Goal: Information Seeking & Learning: Compare options

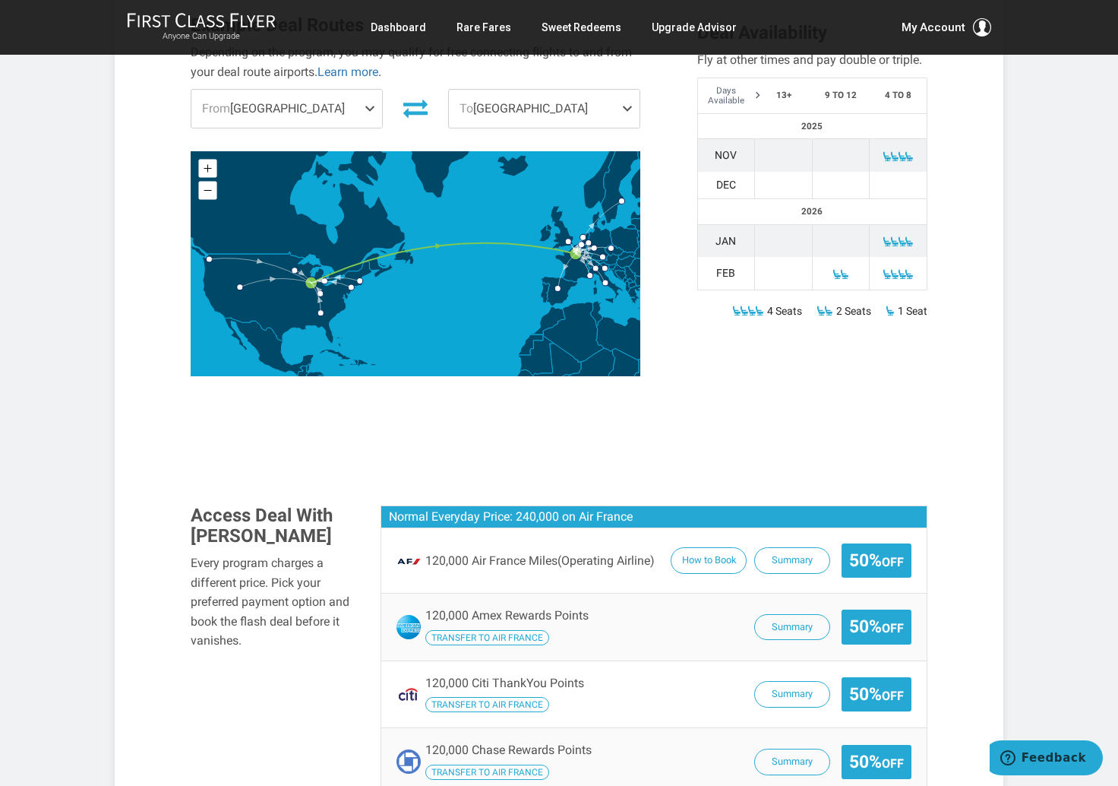
scroll to position [770, 0]
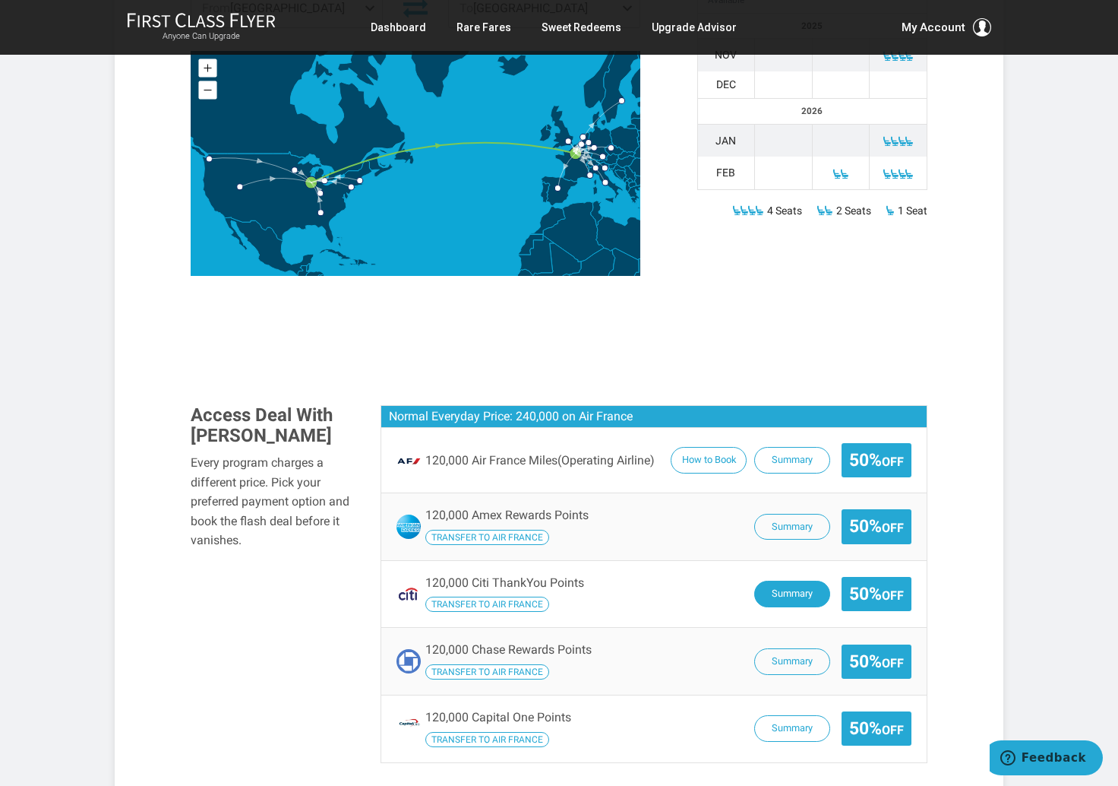
click at [793, 580] on button "Summary" at bounding box center [792, 593] width 76 height 27
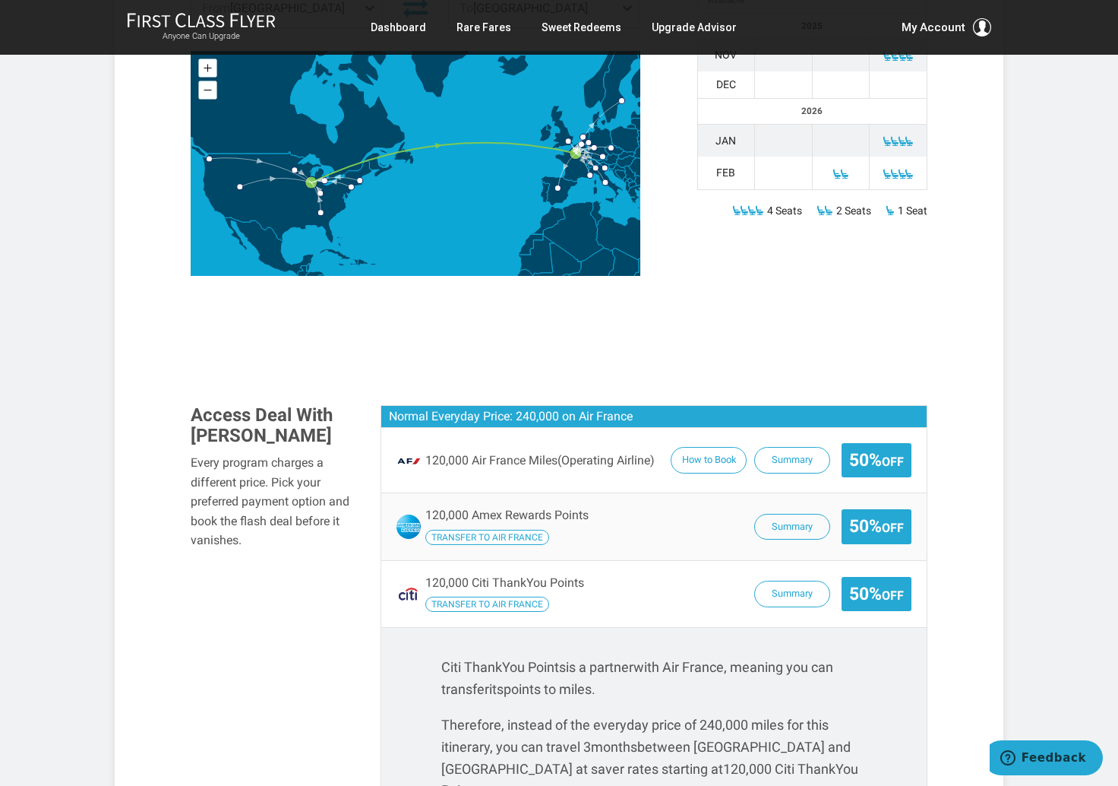
click at [868, 517] on span "50% Off" at bounding box center [876, 526] width 55 height 19
click at [526, 530] on span "Transfer to Air France" at bounding box center [487, 537] width 124 height 15
click at [526, 508] on span "120,000 Amex Rewards Points Transfer to Air France" at bounding box center [506, 526] width 163 height 36
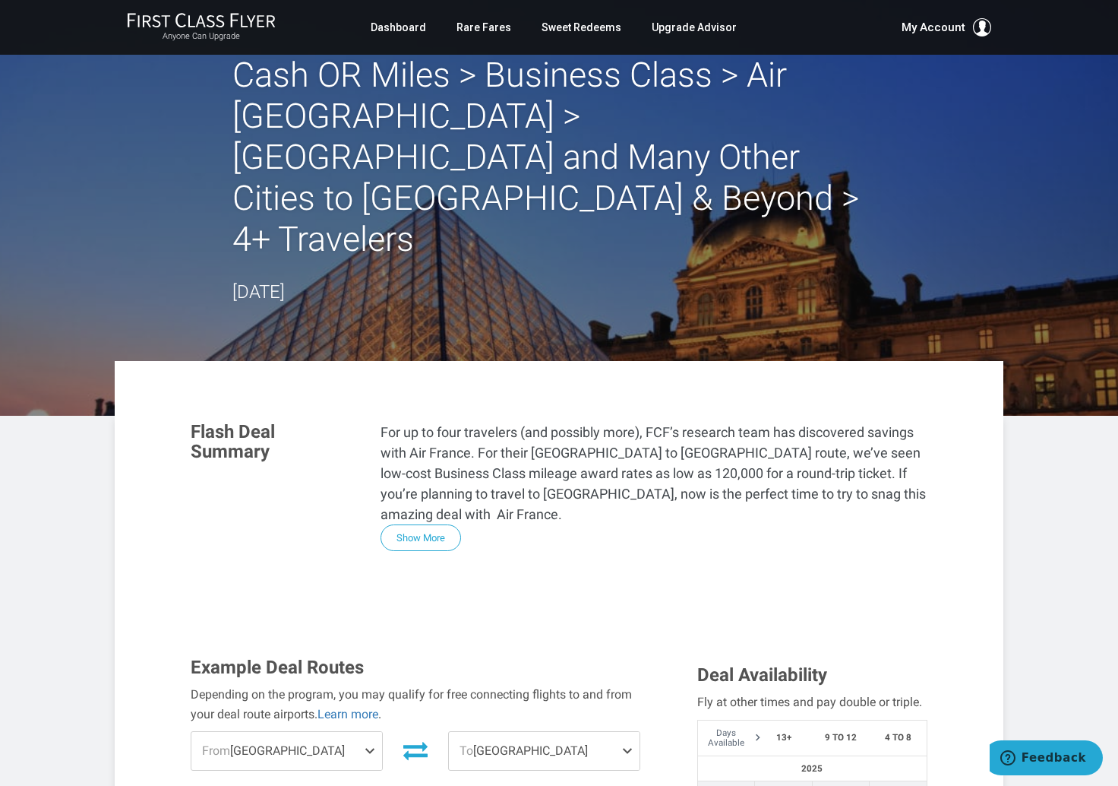
scroll to position [0, 0]
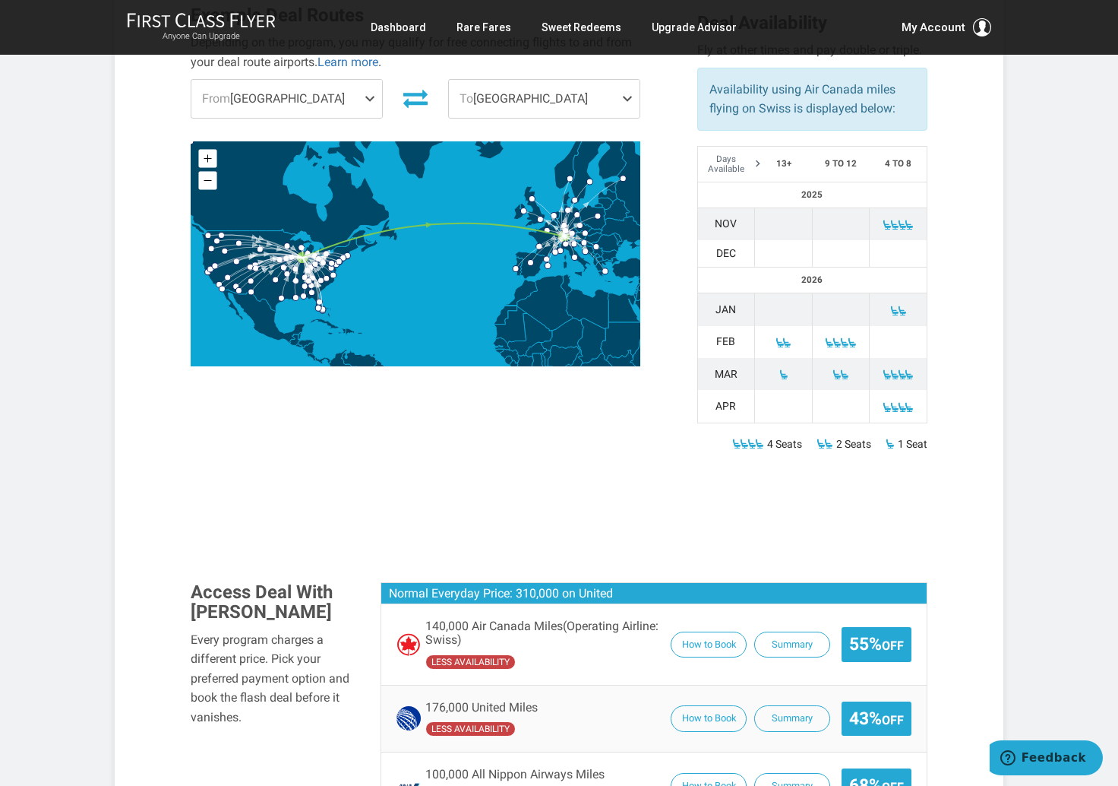
scroll to position [676, 0]
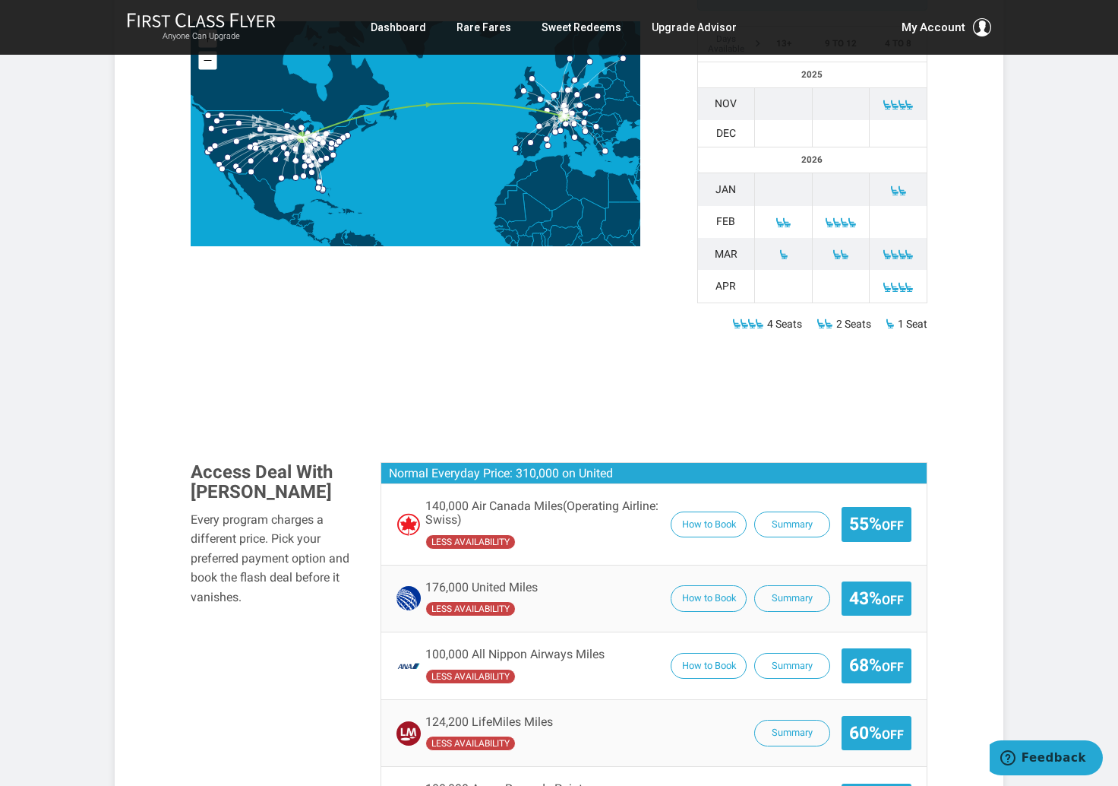
drag, startPoint x: 710, startPoint y: 553, endPoint x: 628, endPoint y: 542, distance: 82.7
click at [628, 580] on div "176,000 United Miles less availability How to Book Summary 43% Off" at bounding box center [654, 598] width 515 height 36
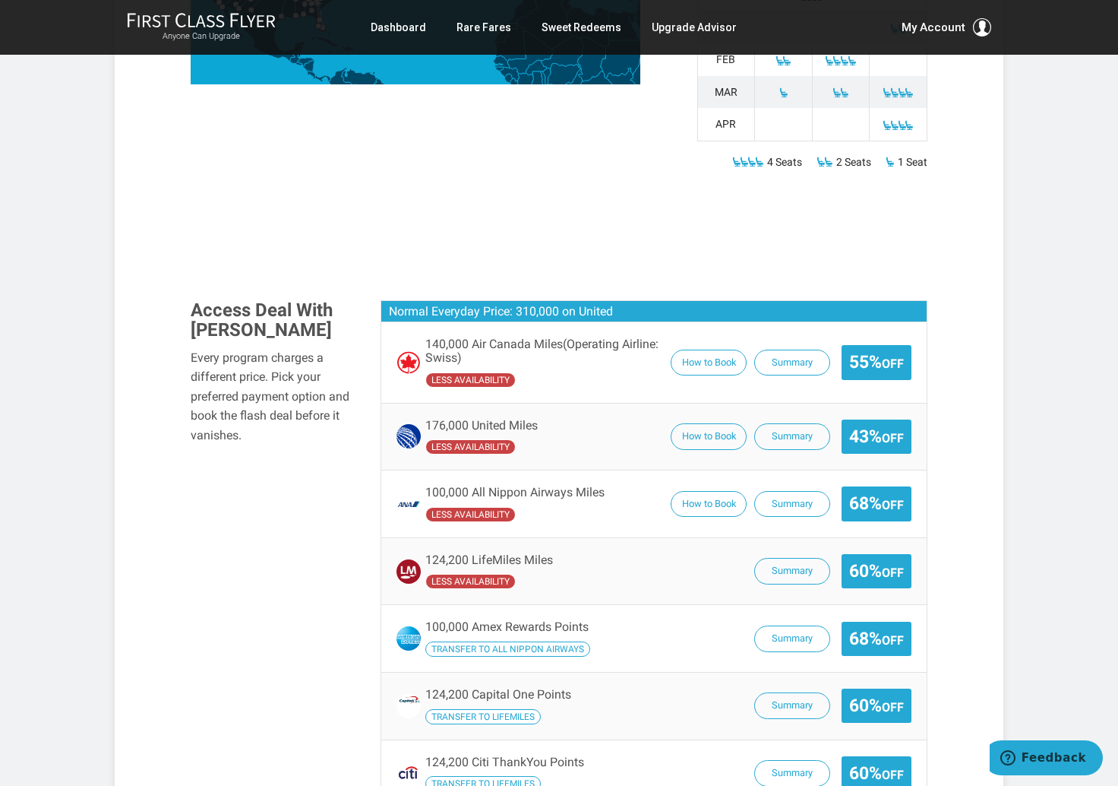
scroll to position [947, 0]
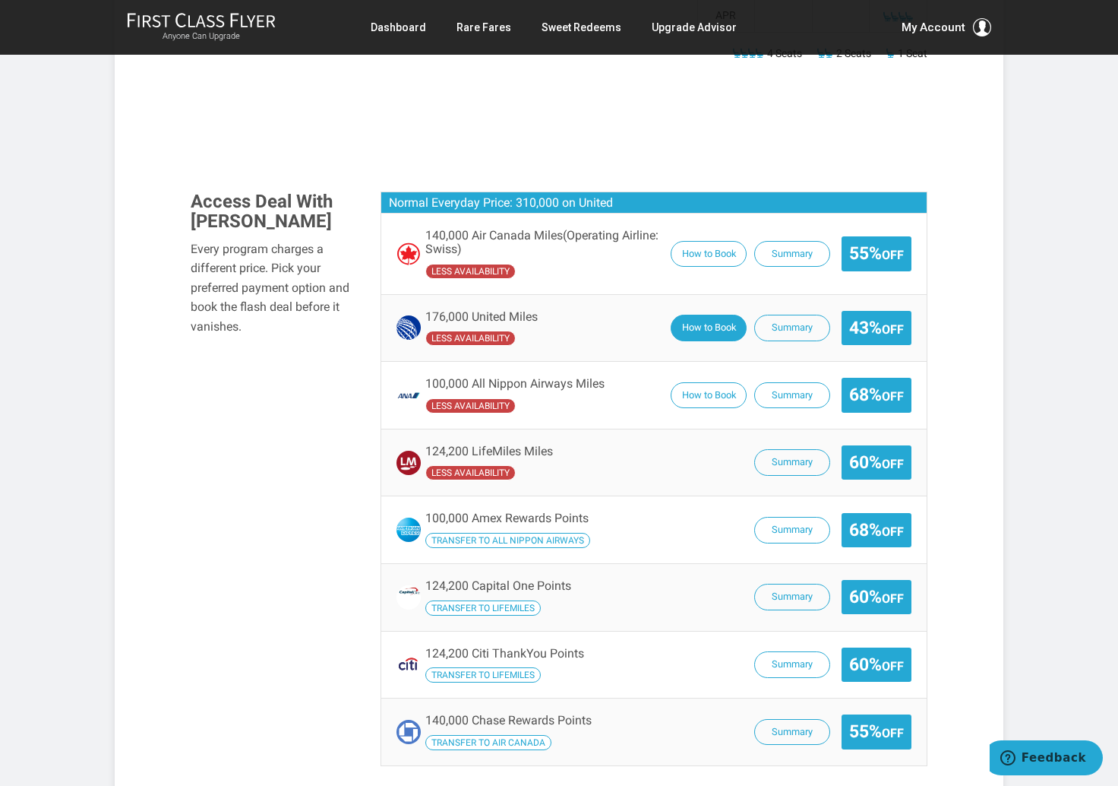
click at [717, 315] on button "How to Book" at bounding box center [709, 328] width 76 height 27
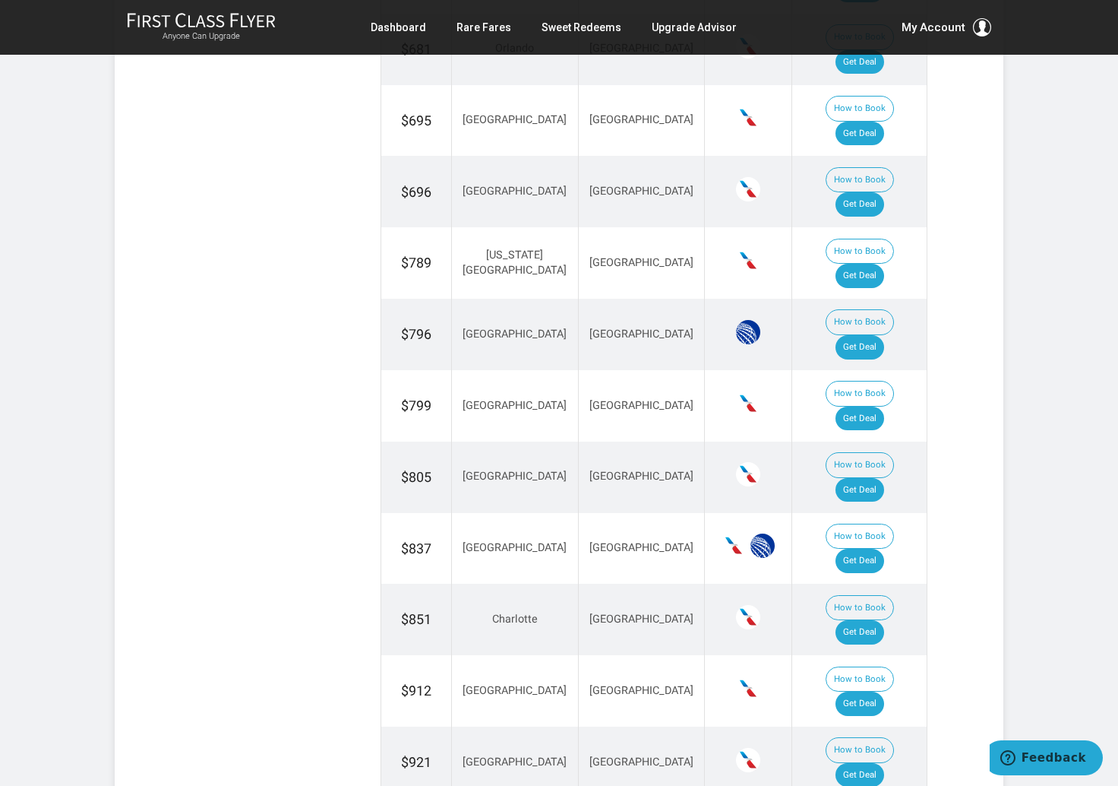
scroll to position [956, 0]
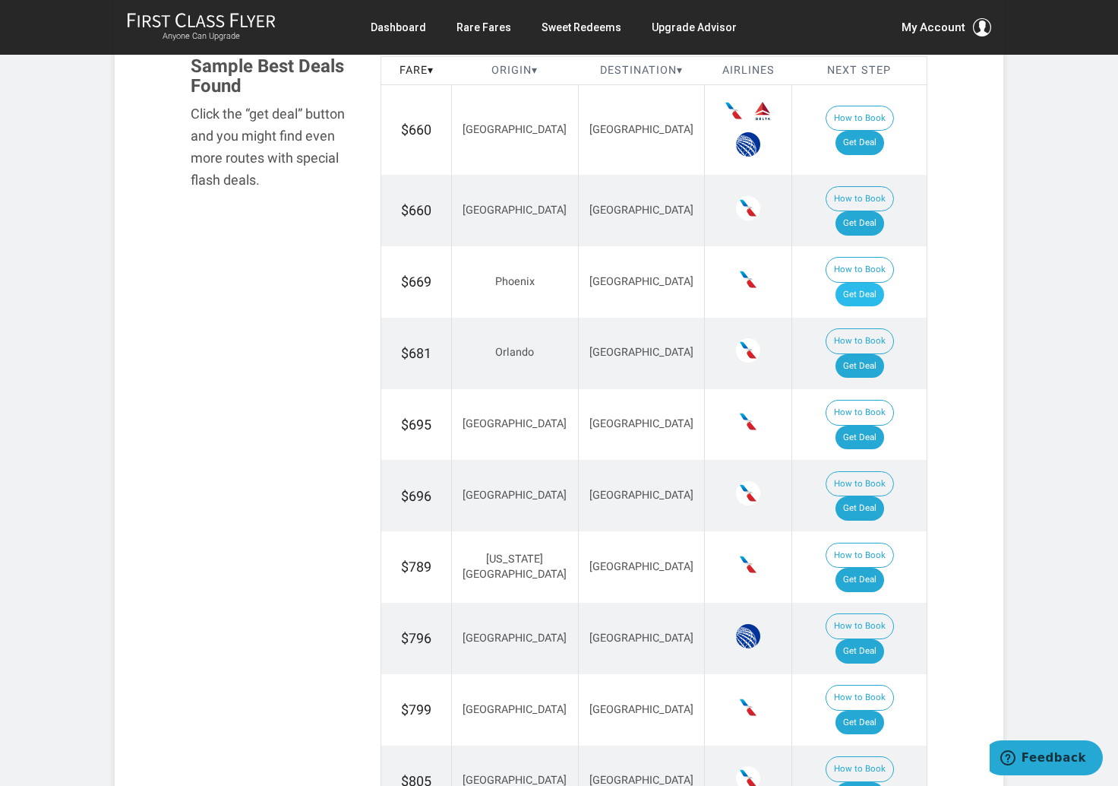
click at [871, 283] on link "Get Deal" at bounding box center [860, 295] width 49 height 24
